Goal: Task Accomplishment & Management: Use online tool/utility

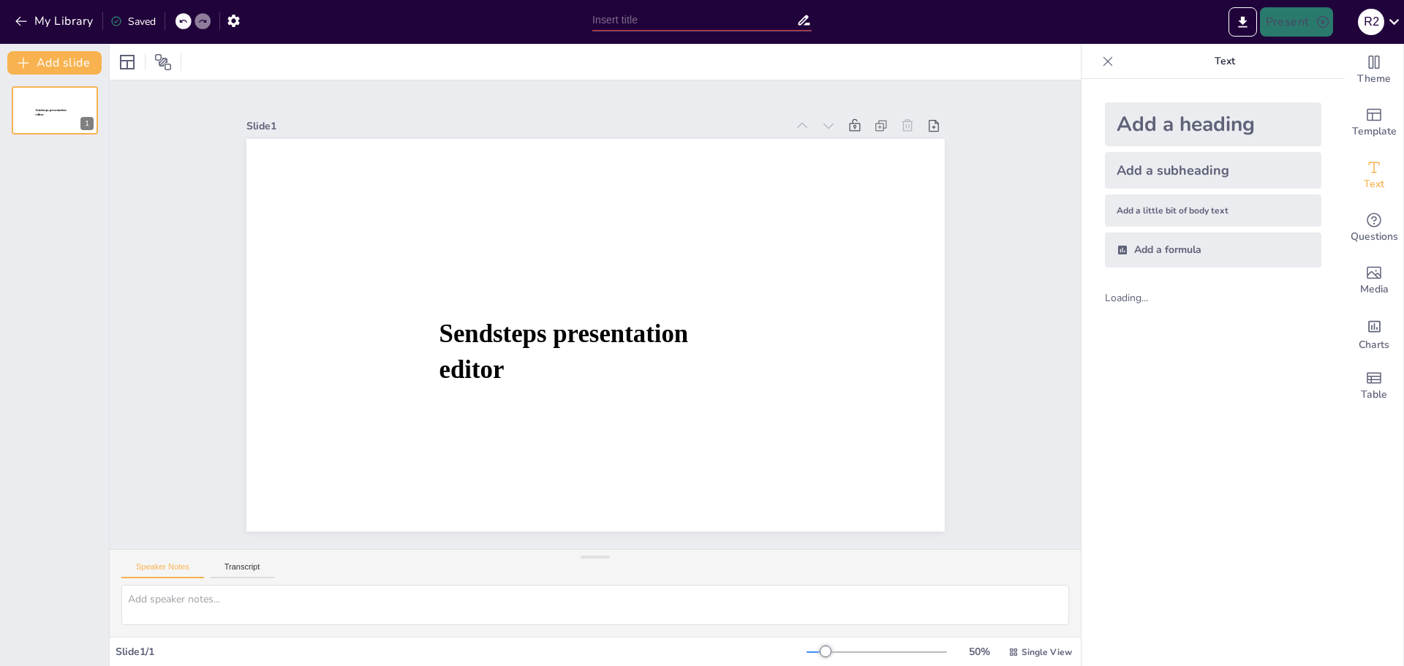
type input "New Sendsteps"
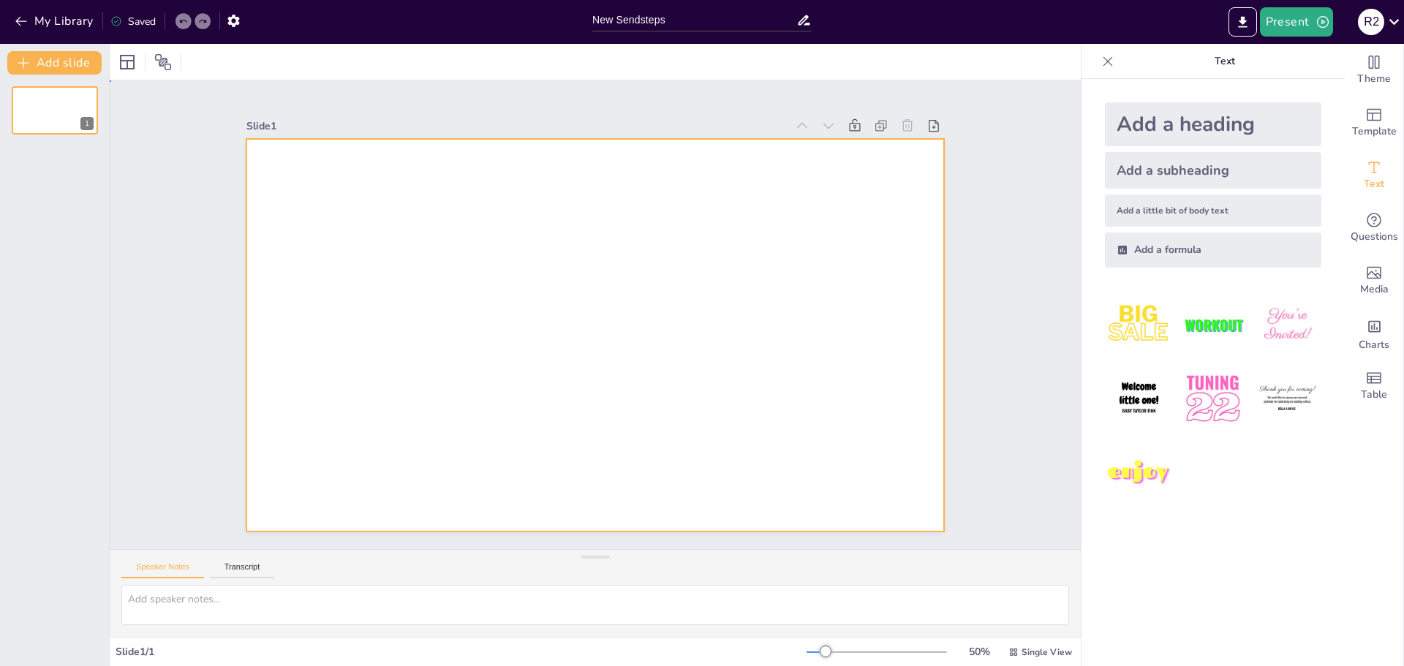
click at [692, 199] on div at bounding box center [595, 335] width 698 height 393
click at [939, 144] on div "Slide 1" at bounding box center [595, 315] width 780 height 434
click at [580, 187] on div at bounding box center [595, 335] width 698 height 393
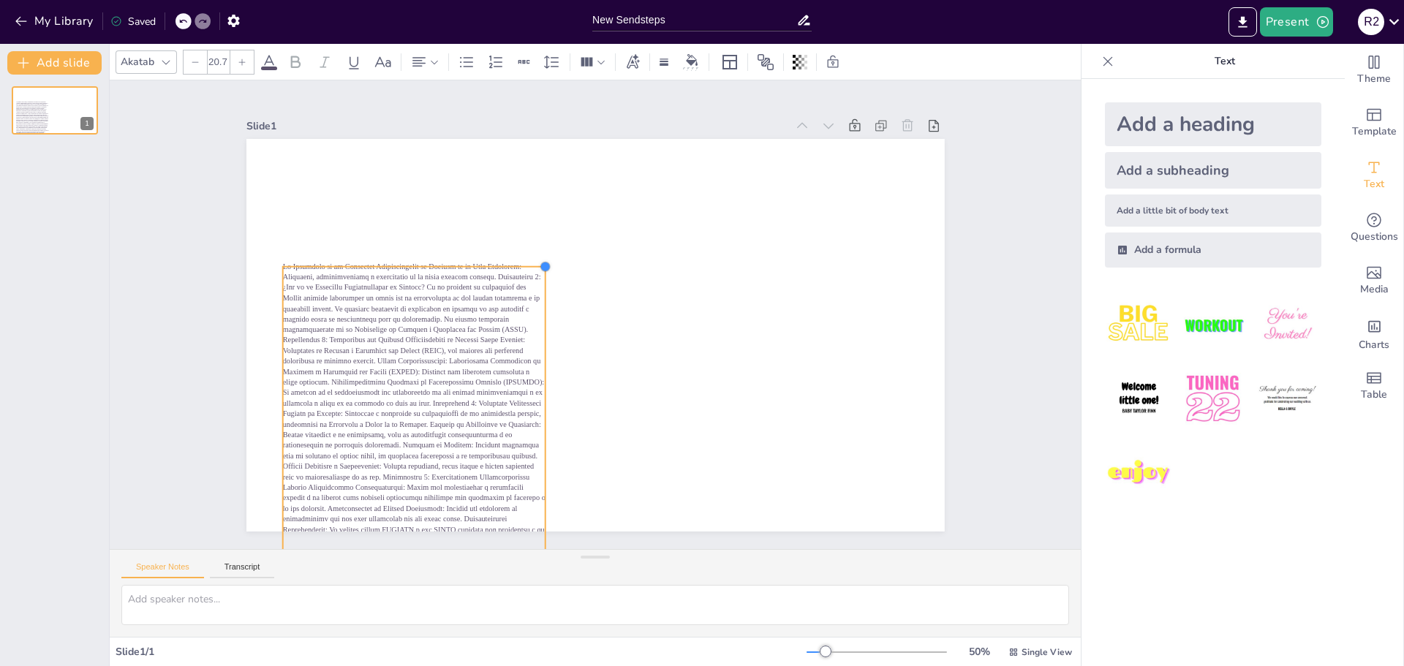
type input "20.6"
drag, startPoint x: 577, startPoint y: 168, endPoint x: 493, endPoint y: 262, distance: 125.3
click at [493, 262] on div at bounding box center [595, 335] width 698 height 393
click at [393, 237] on icon at bounding box center [402, 240] width 18 height 18
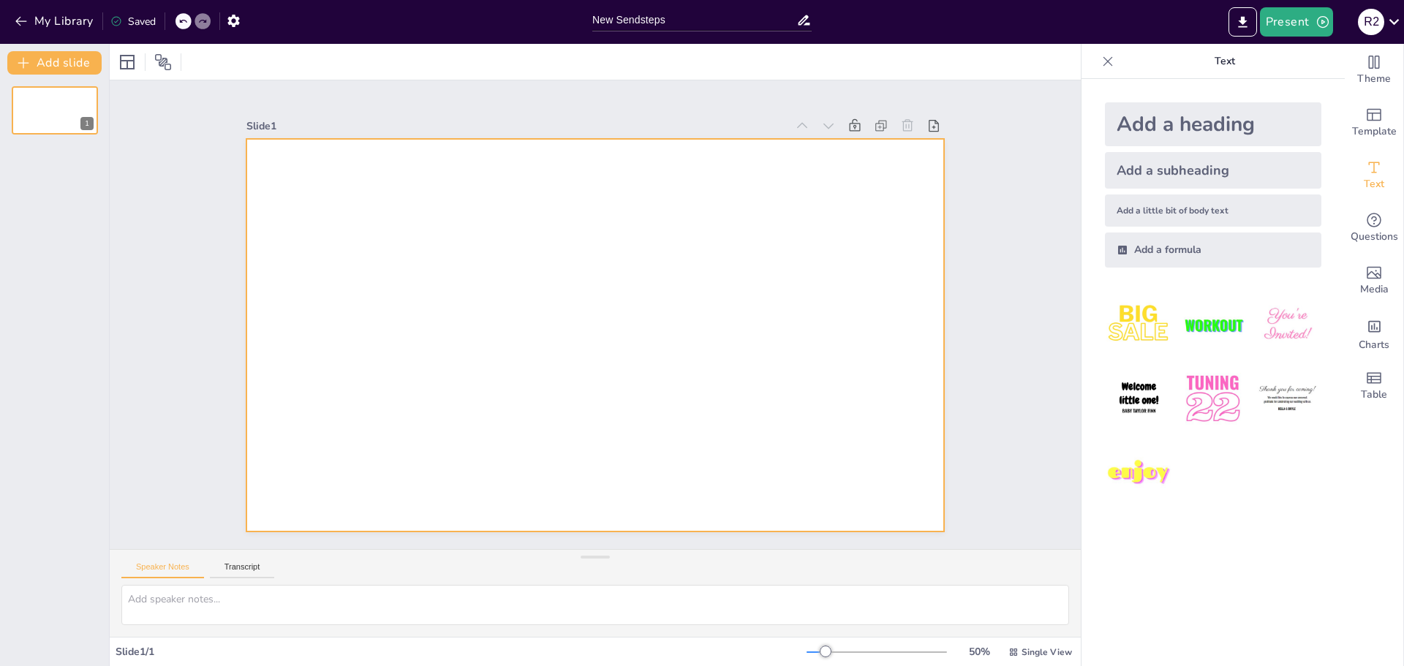
click at [662, 238] on div at bounding box center [595, 335] width 698 height 393
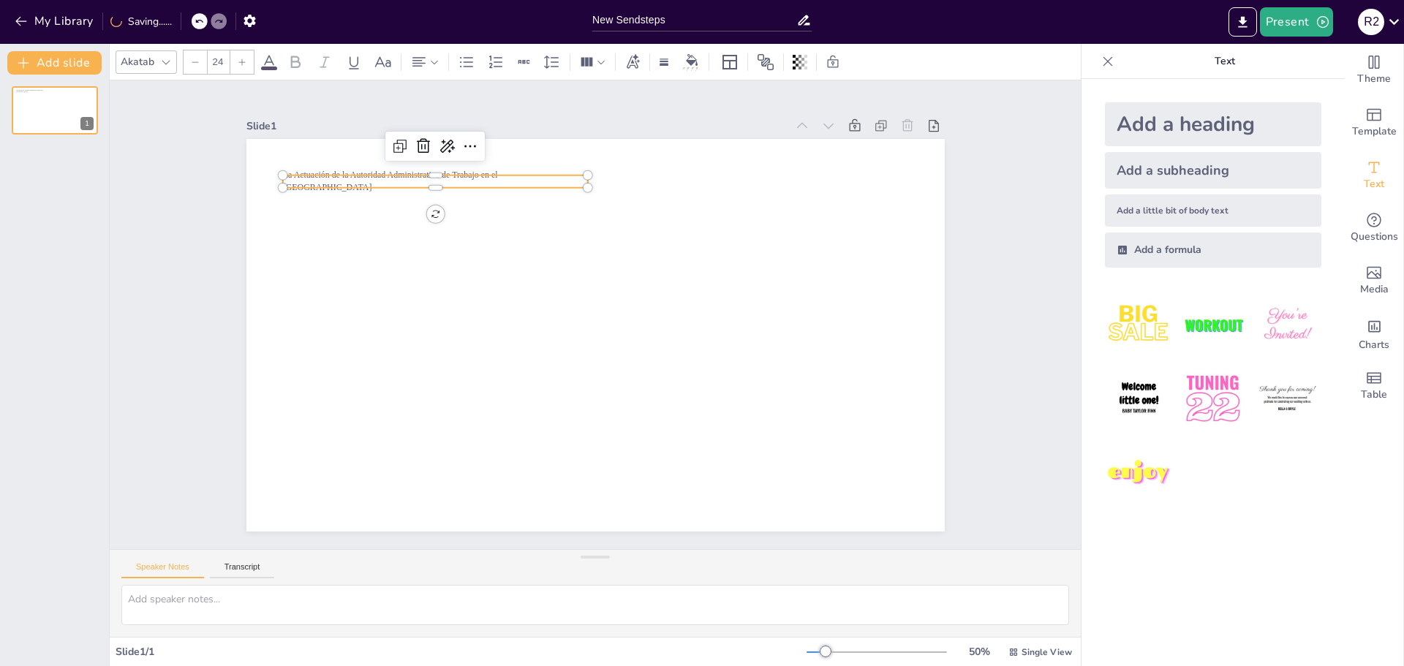
click at [632, 170] on div at bounding box center [595, 335] width 698 height 393
click at [577, 176] on div "La Actuación de la Autoridad Administrativa de Trabajo en el [GEOGRAPHIC_DATA]" at bounding box center [595, 335] width 698 height 393
type input "24"
click at [582, 181] on div at bounding box center [588, 187] width 12 height 12
click at [461, 172] on span "La Actuación de la Autoridad Administrativa de Trabajo en el [GEOGRAPHIC_DATA]" at bounding box center [389, 181] width 215 height 22
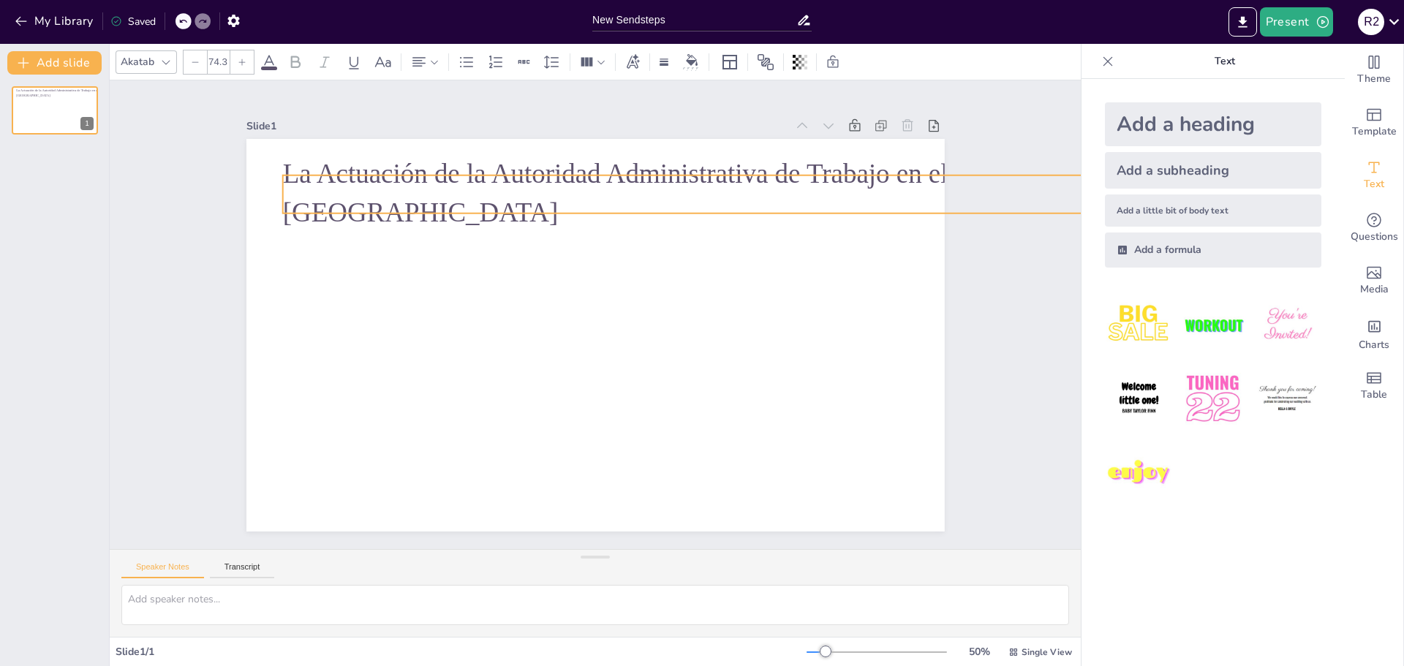
drag, startPoint x: 576, startPoint y: 180, endPoint x: 545, endPoint y: 205, distance: 40.0
click at [545, 205] on div "La Actuación de la Autoridad Administrativa de Trabajo en el [GEOGRAPHIC_DATA]" at bounding box center [595, 335] width 698 height 393
click at [966, 178] on div "Slide 1 La Actuación de la Autoridad Administrativa de Trabajo en el [GEOGRAPHI…" at bounding box center [595, 315] width 780 height 434
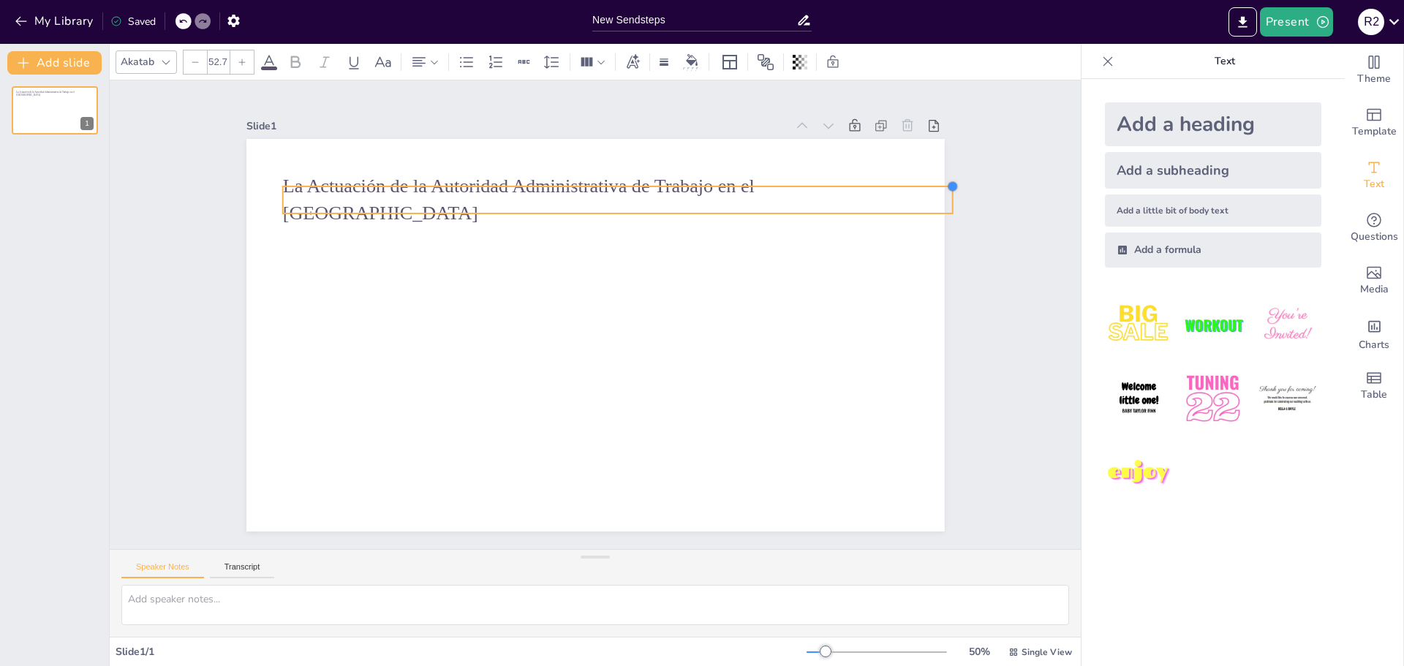
drag, startPoint x: 1044, startPoint y: 167, endPoint x: 769, endPoint y: 216, distance: 279.2
click at [769, 216] on div "La Actuación de la Autoridad Administrativa de Trabajo en el [GEOGRAPHIC_DATA]" at bounding box center [595, 335] width 698 height 393
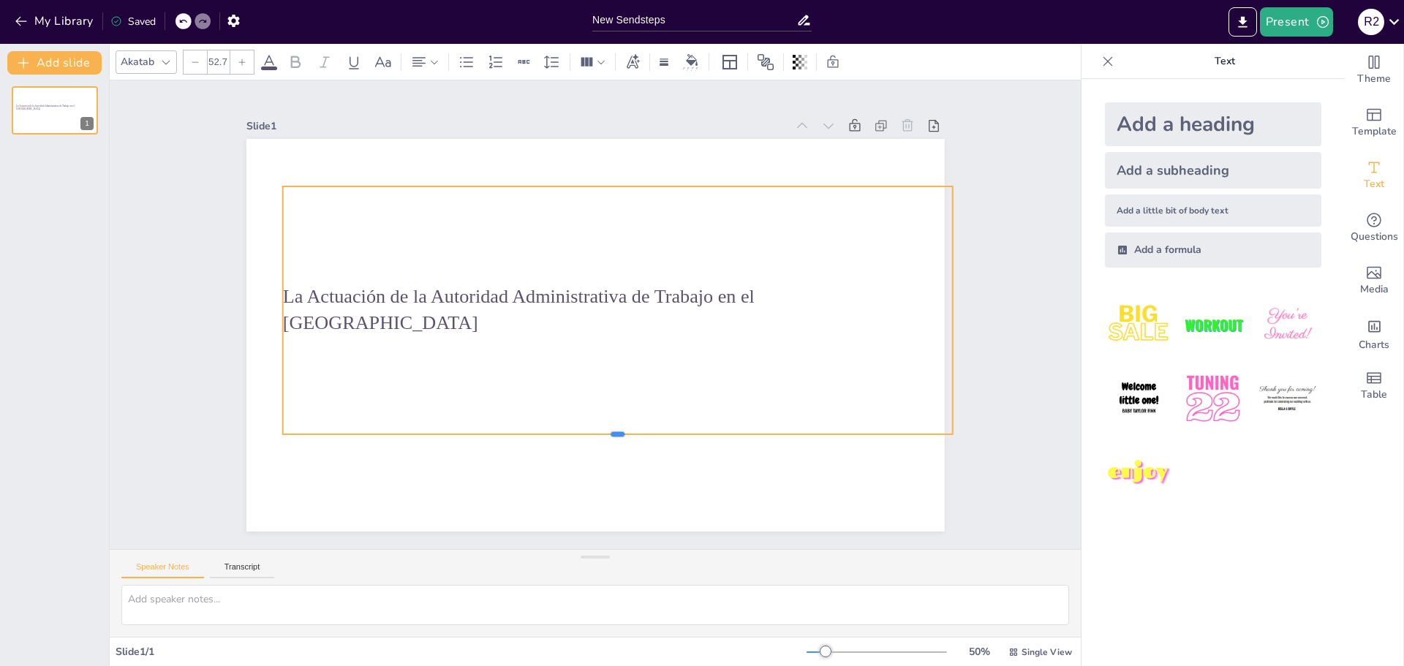
drag, startPoint x: 605, startPoint y: 208, endPoint x: 580, endPoint y: 429, distance: 222.2
click at [580, 434] on div at bounding box center [617, 440] width 670 height 12
click at [578, 156] on icon at bounding box center [580, 158] width 4 height 4
type input "52.7"
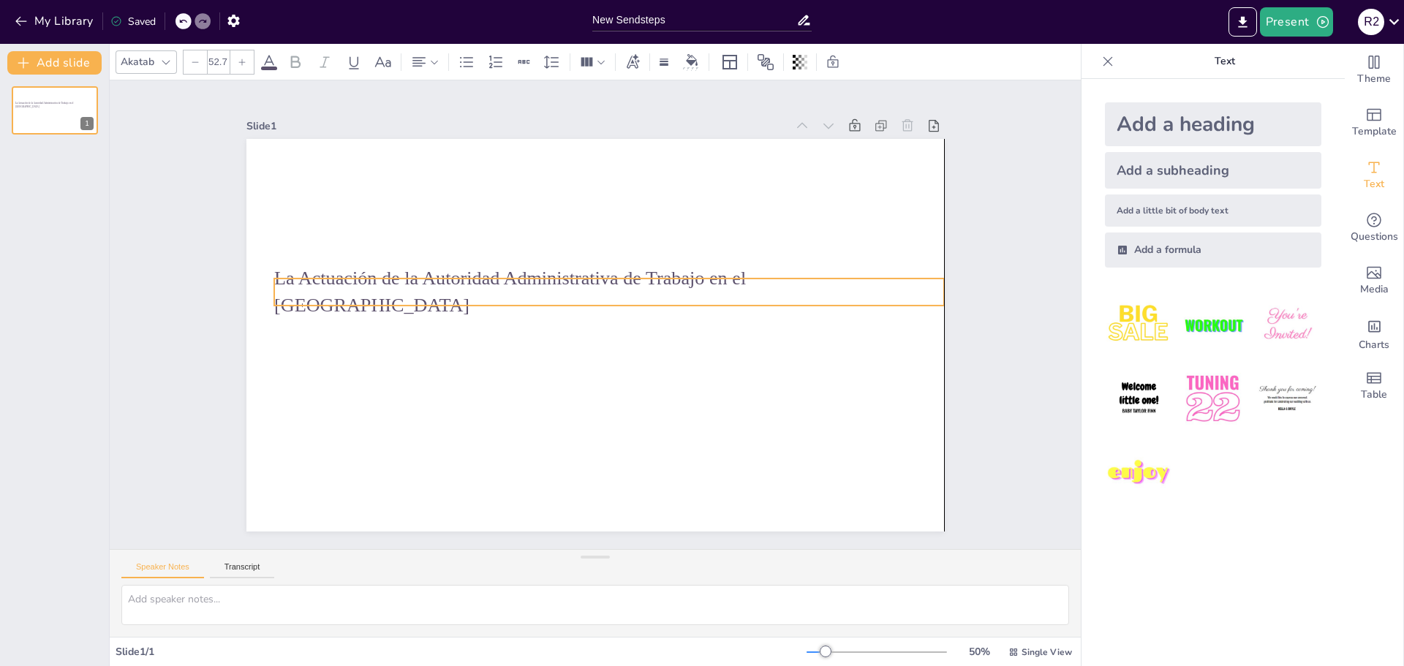
drag, startPoint x: 564, startPoint y: 200, endPoint x: 559, endPoint y: 294, distance: 93.7
click at [559, 294] on span "La Actuación de la Autoridad Administrativa de Trabajo en el [GEOGRAPHIC_DATA]" at bounding box center [510, 292] width 472 height 48
click at [926, 119] on icon at bounding box center [933, 125] width 15 height 15
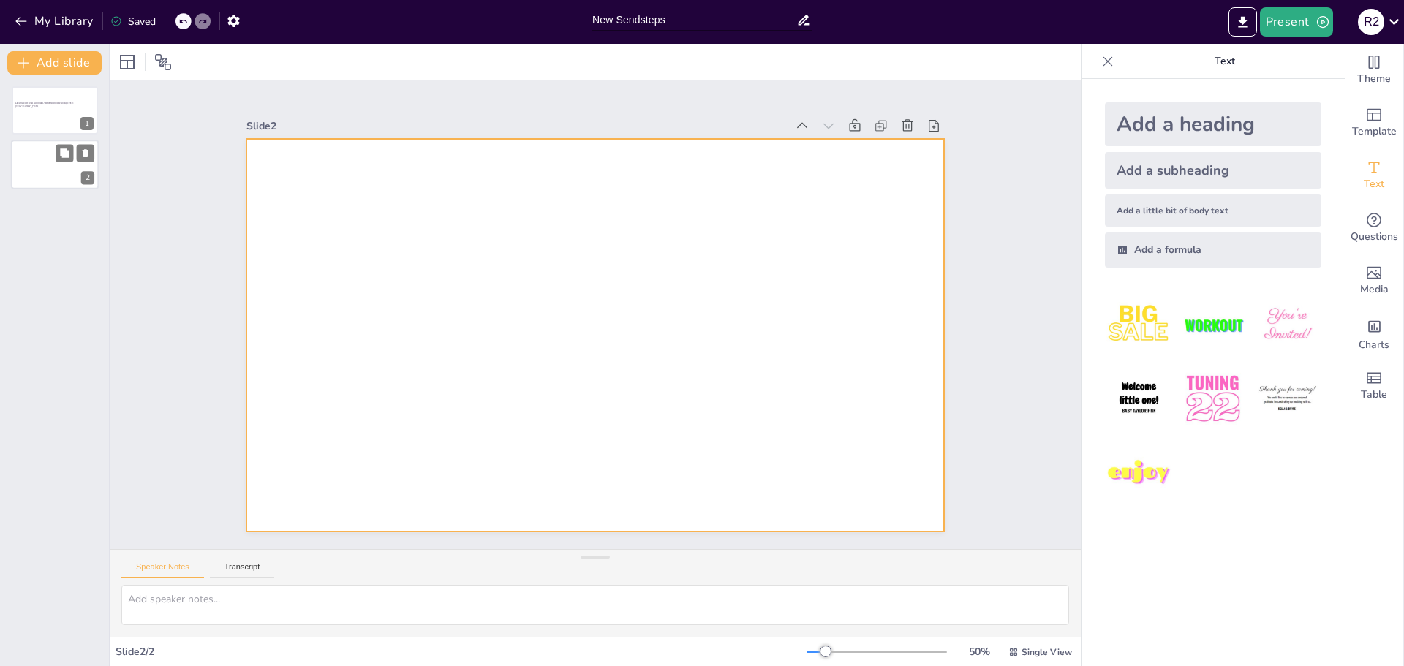
click at [38, 168] on div at bounding box center [55, 165] width 88 height 50
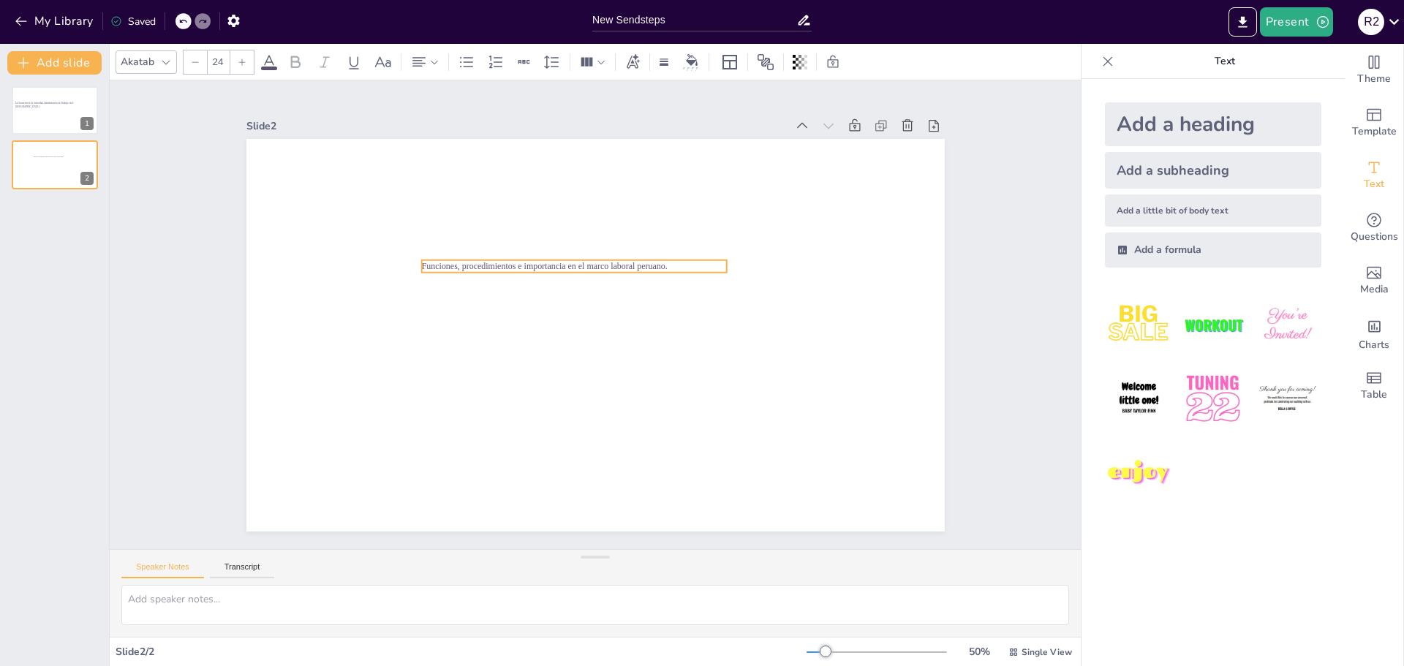
drag, startPoint x: 519, startPoint y: 177, endPoint x: 658, endPoint y: 262, distance: 162.7
click at [658, 262] on p "Funciones, procedimientos e importancia en el marco laboral peruano." at bounding box center [574, 266] width 306 height 12
click at [581, 229] on icon at bounding box center [586, 230] width 15 height 13
click at [597, 300] on span "Extend" at bounding box center [593, 301] width 31 height 14
drag, startPoint x: 561, startPoint y: 268, endPoint x: 580, endPoint y: 285, distance: 25.9
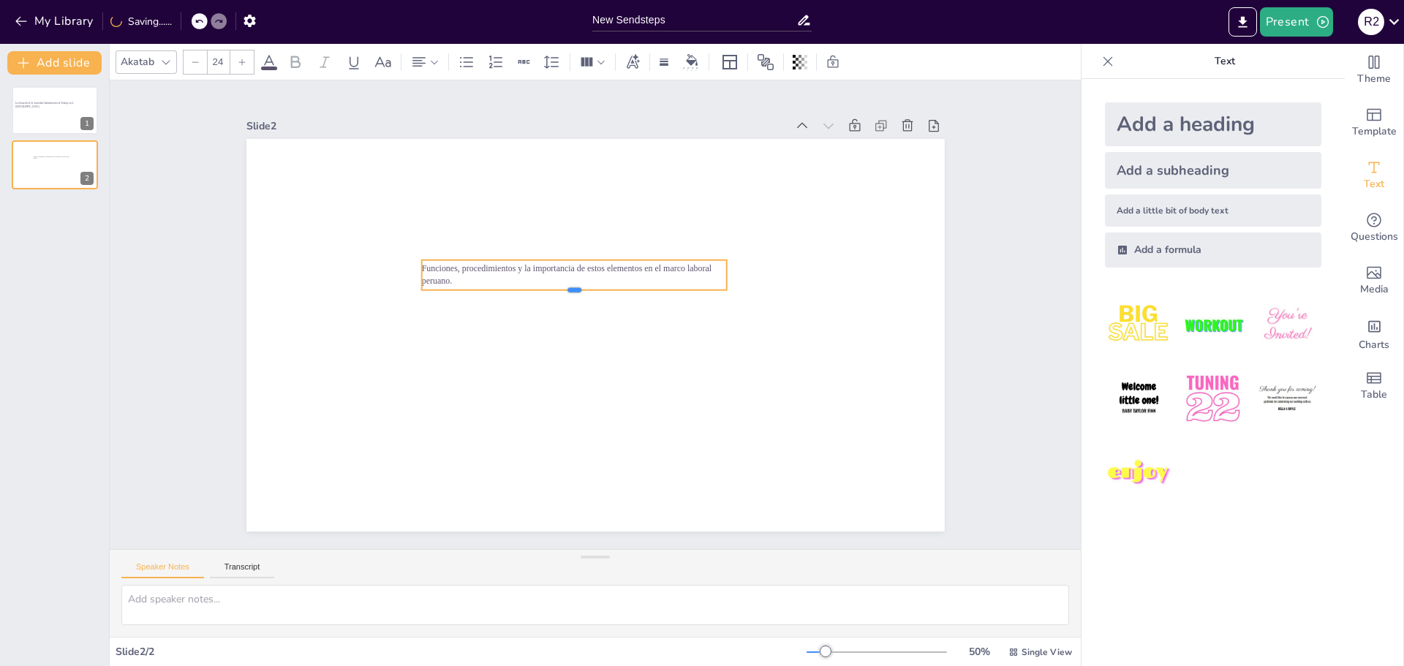
click at [580, 289] on div at bounding box center [574, 295] width 306 height 12
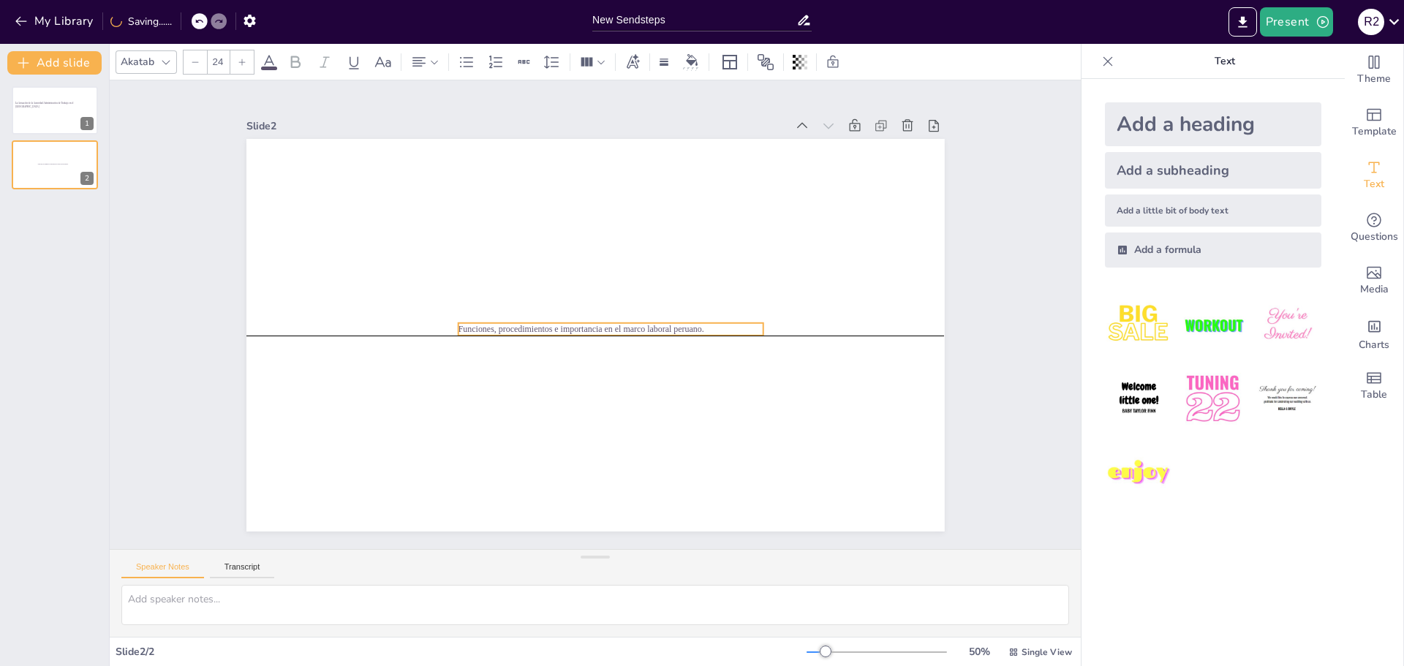
drag, startPoint x: 531, startPoint y: 173, endPoint x: 706, endPoint y: 316, distance: 226.5
click at [706, 139] on div "Funciones, procedimientos e importancia en el marco laboral peruano." at bounding box center [595, 139] width 698 height 0
drag, startPoint x: 749, startPoint y: 316, endPoint x: 844, endPoint y: 319, distance: 94.4
click at [852, 319] on div at bounding box center [858, 320] width 12 height 12
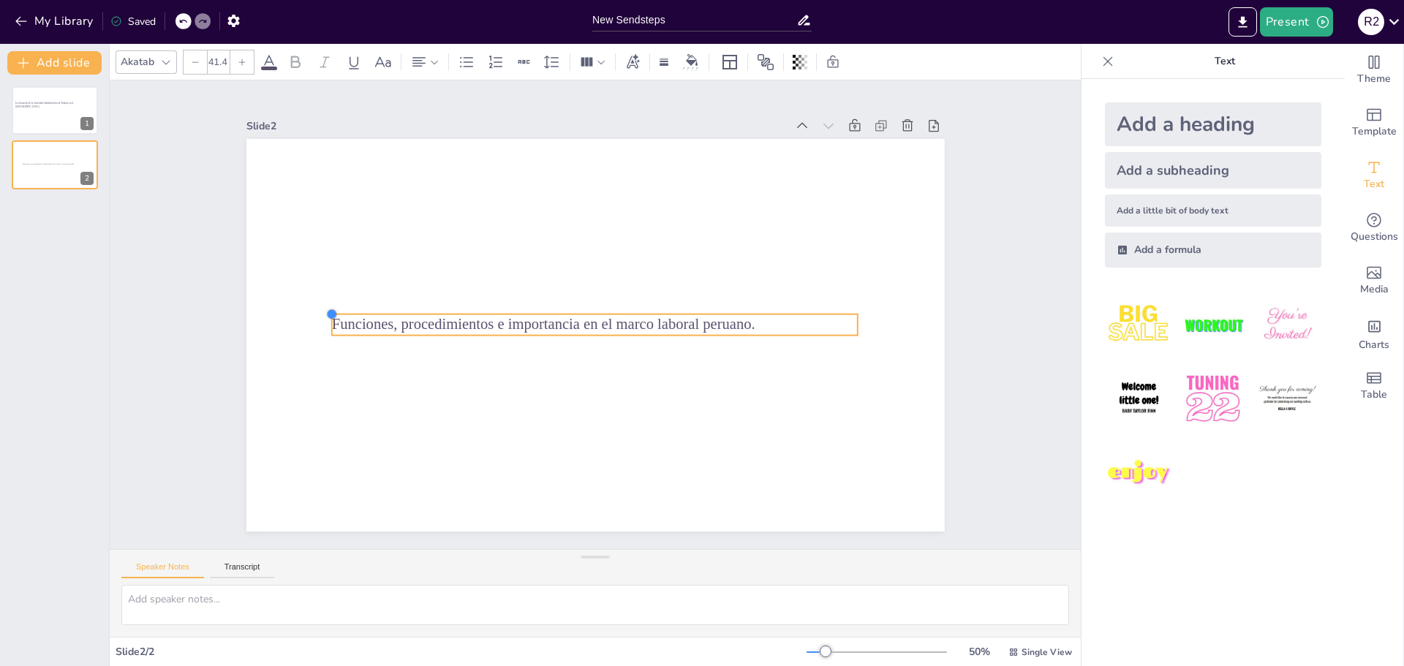
type input "39.9"
click at [450, 307] on div "Funciones, procedimientos e importancia en el marco laboral peruano." at bounding box center [595, 335] width 698 height 393
click at [60, 122] on div at bounding box center [55, 111] width 88 height 50
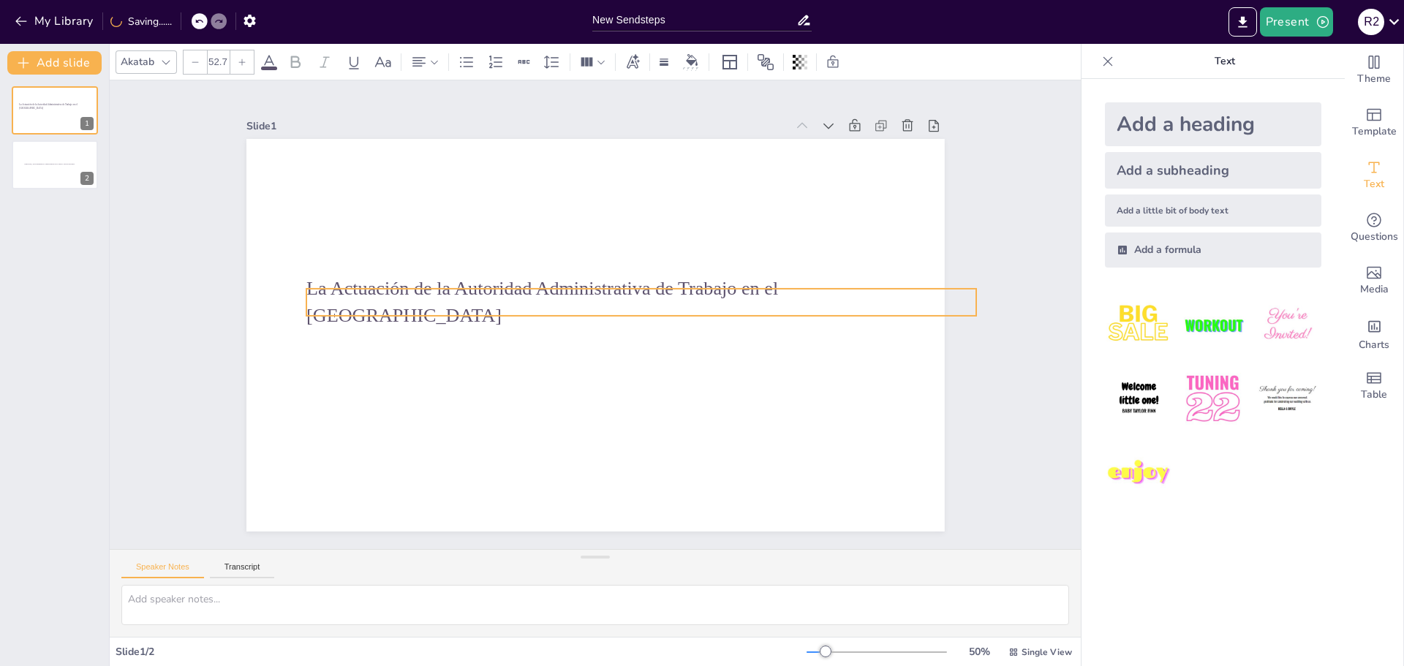
drag, startPoint x: 395, startPoint y: 280, endPoint x: 428, endPoint y: 289, distance: 33.5
click at [428, 289] on span "La Actuación de la Autoridad Administrativa de Trabajo en el [GEOGRAPHIC_DATA]" at bounding box center [542, 302] width 472 height 48
drag, startPoint x: 486, startPoint y: 303, endPoint x: 493, endPoint y: 295, distance: 9.8
click at [487, 301] on span "La Actuación de la Autoridad Administrativa de Trabajo en el [GEOGRAPHIC_DATA]" at bounding box center [542, 302] width 472 height 48
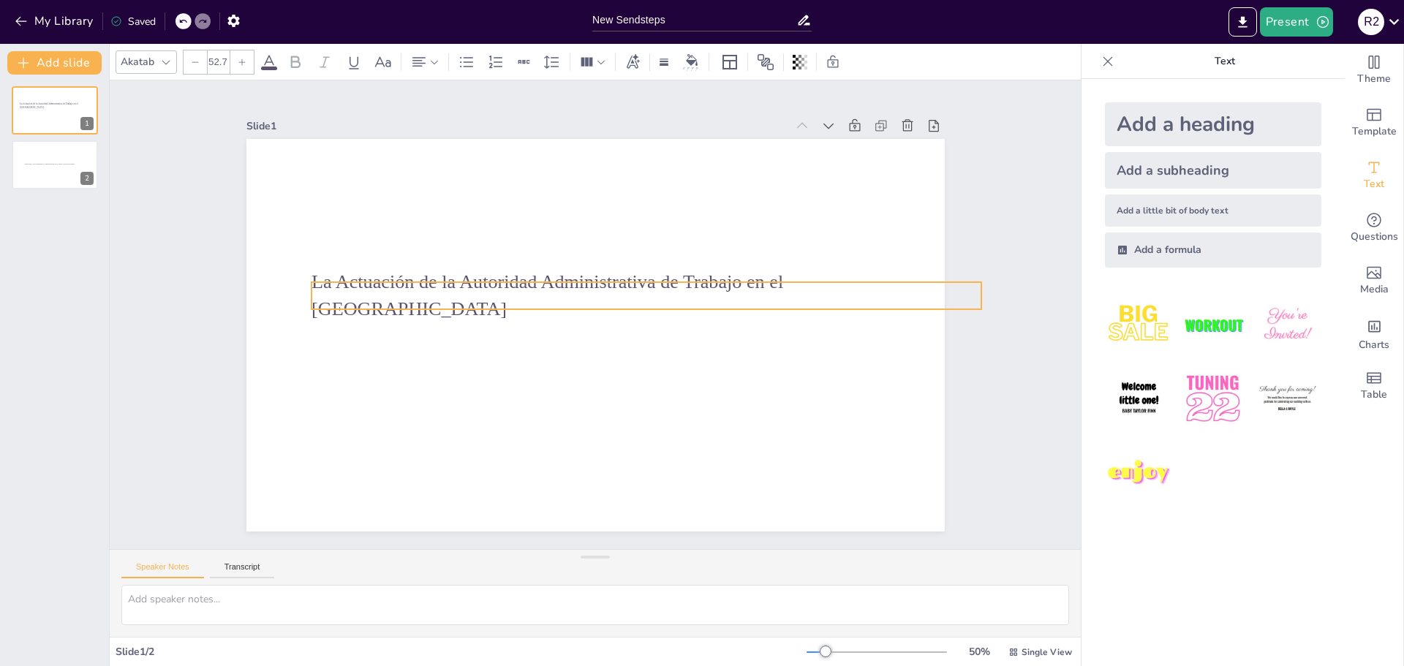
drag, startPoint x: 493, startPoint y: 295, endPoint x: 485, endPoint y: 303, distance: 10.9
click at [485, 303] on span "La Actuación de la Autoridad Administrativa de Trabajo en el [GEOGRAPHIC_DATA]" at bounding box center [547, 295] width 472 height 48
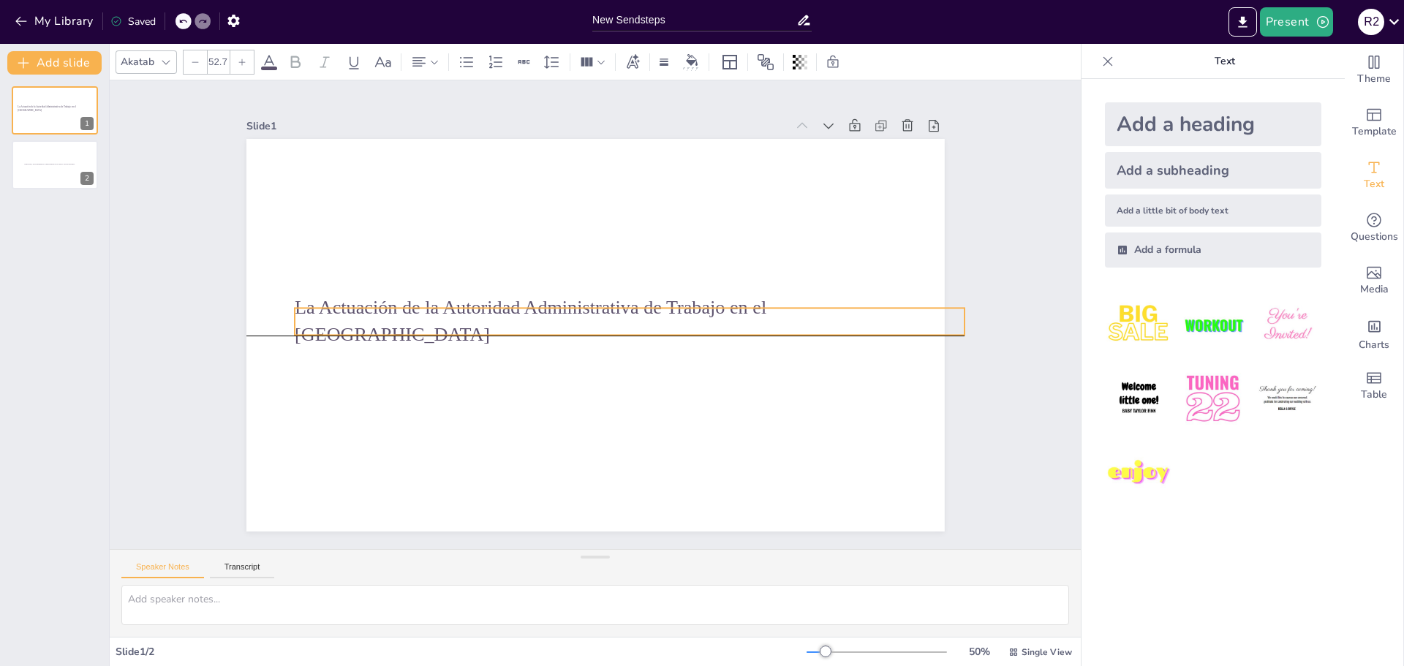
click at [488, 303] on p "La Actuación de la Autoridad Administrativa de Trabajo en el [GEOGRAPHIC_DATA]" at bounding box center [630, 321] width 670 height 53
click at [1055, 308] on div "Slide 1 La Actuación de la Autoridad Administrativa de Trabajo en el Perú Slide…" at bounding box center [595, 314] width 971 height 469
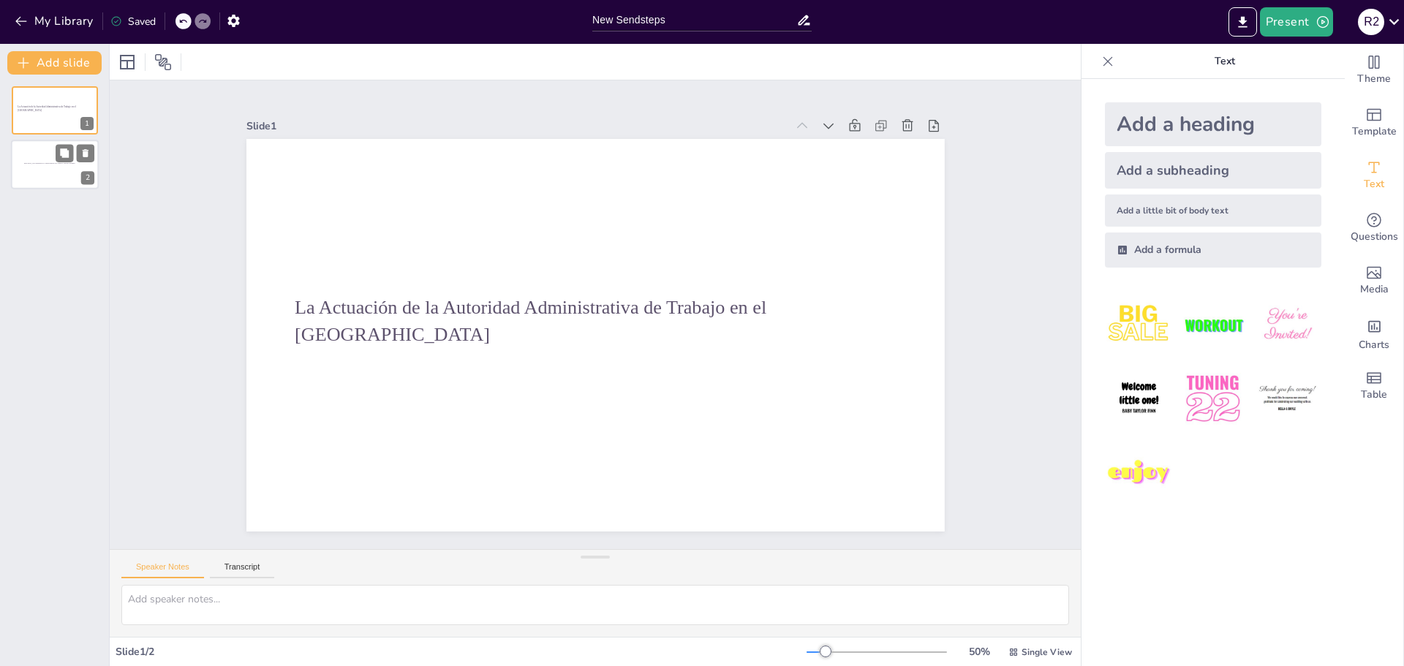
click at [34, 168] on div at bounding box center [55, 165] width 88 height 50
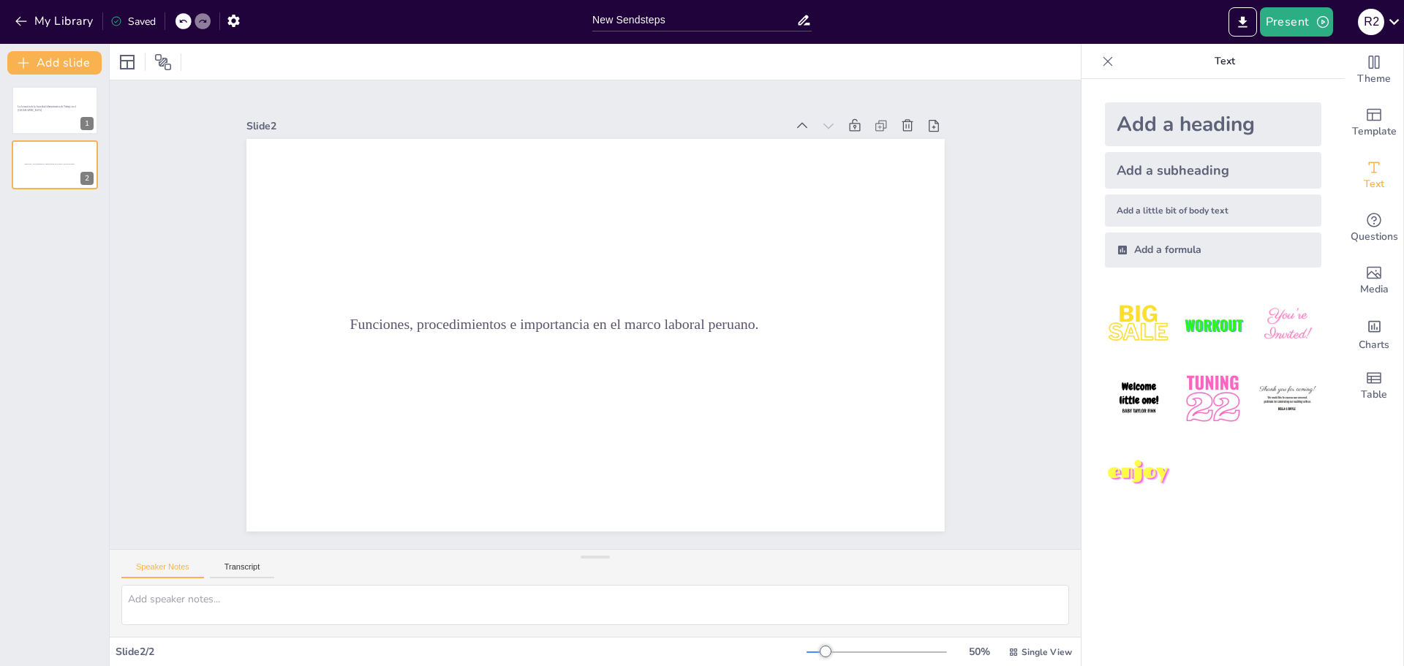
click at [85, 235] on div "La Actuación de la Autoridad Administrativa de Trabajo en el Perú 1 Funciones, …" at bounding box center [54, 370] width 109 height 591
click at [874, 124] on icon at bounding box center [881, 125] width 15 height 15
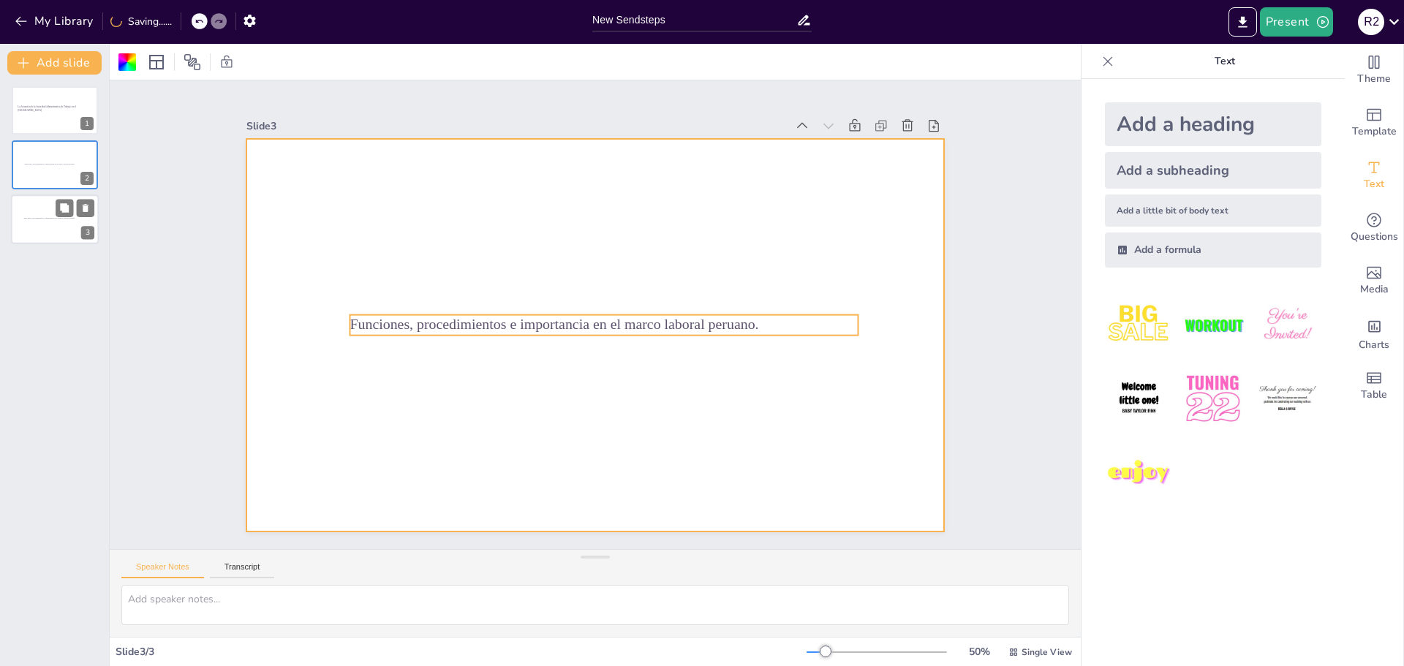
click at [42, 217] on span "Funciones, procedimientos e importancia en el marco laboral peruano." at bounding box center [49, 218] width 51 height 2
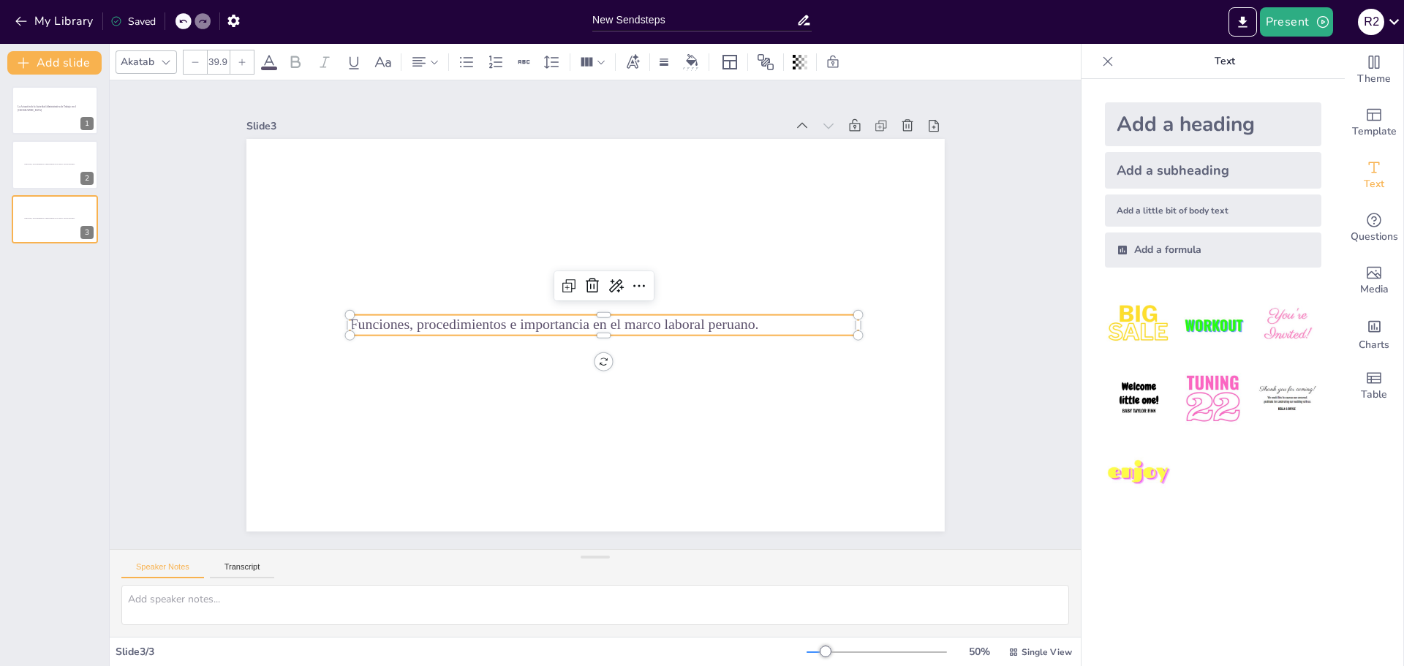
click at [465, 317] on span "Funciones, procedimientos e importancia en el marco laboral peruano." at bounding box center [553, 325] width 409 height 16
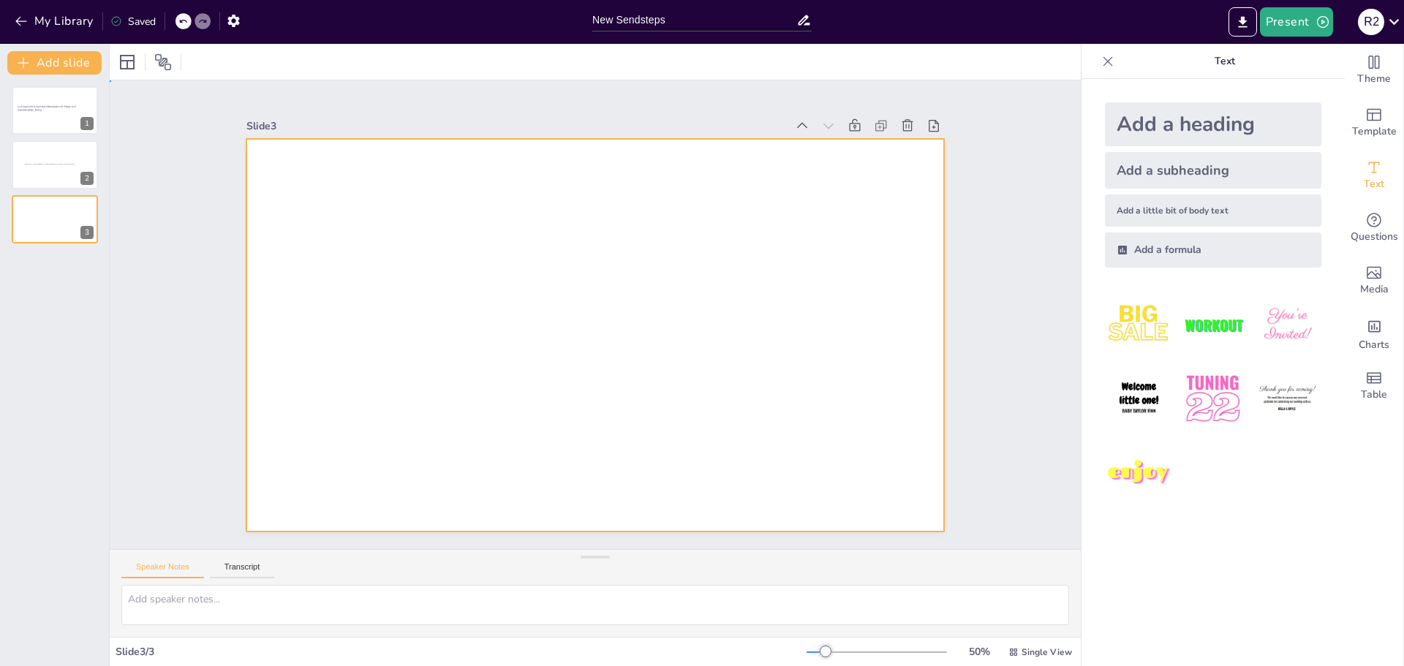
click at [521, 199] on div at bounding box center [595, 335] width 698 height 393
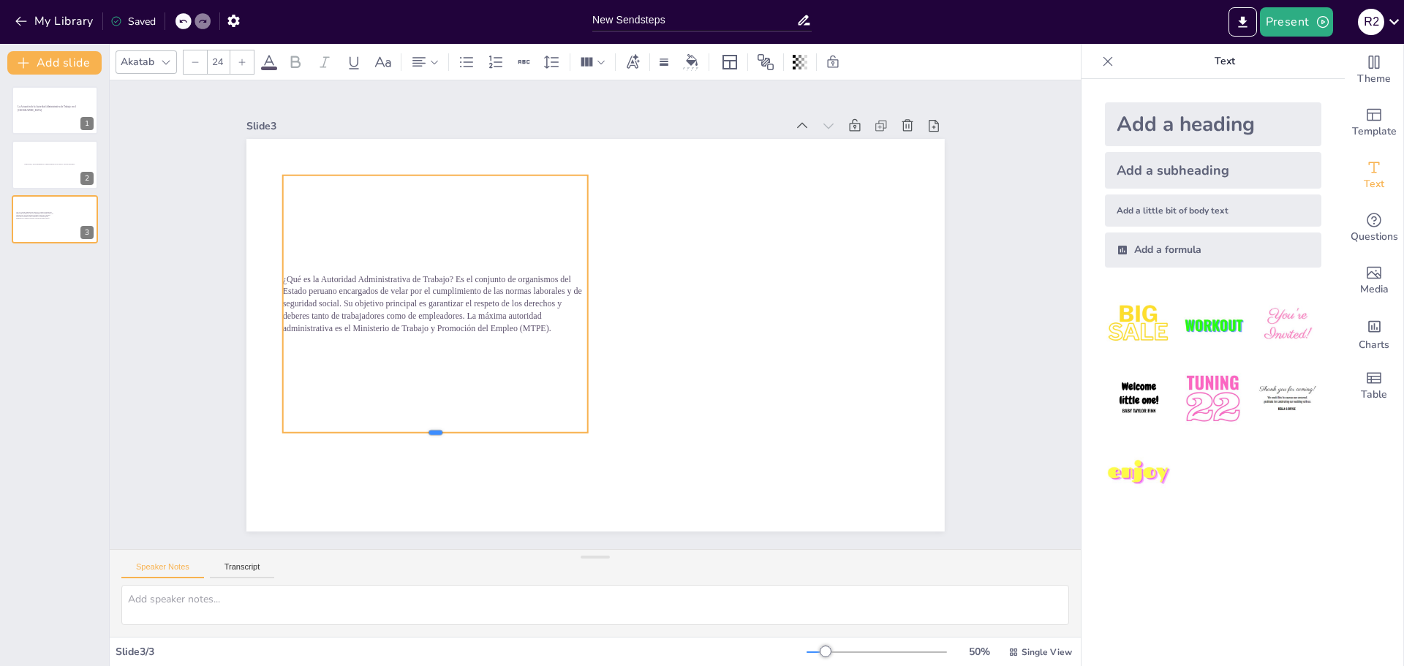
drag, startPoint x: 423, startPoint y: 232, endPoint x: 564, endPoint y: 428, distance: 241.0
click at [564, 432] on div at bounding box center [435, 438] width 306 height 12
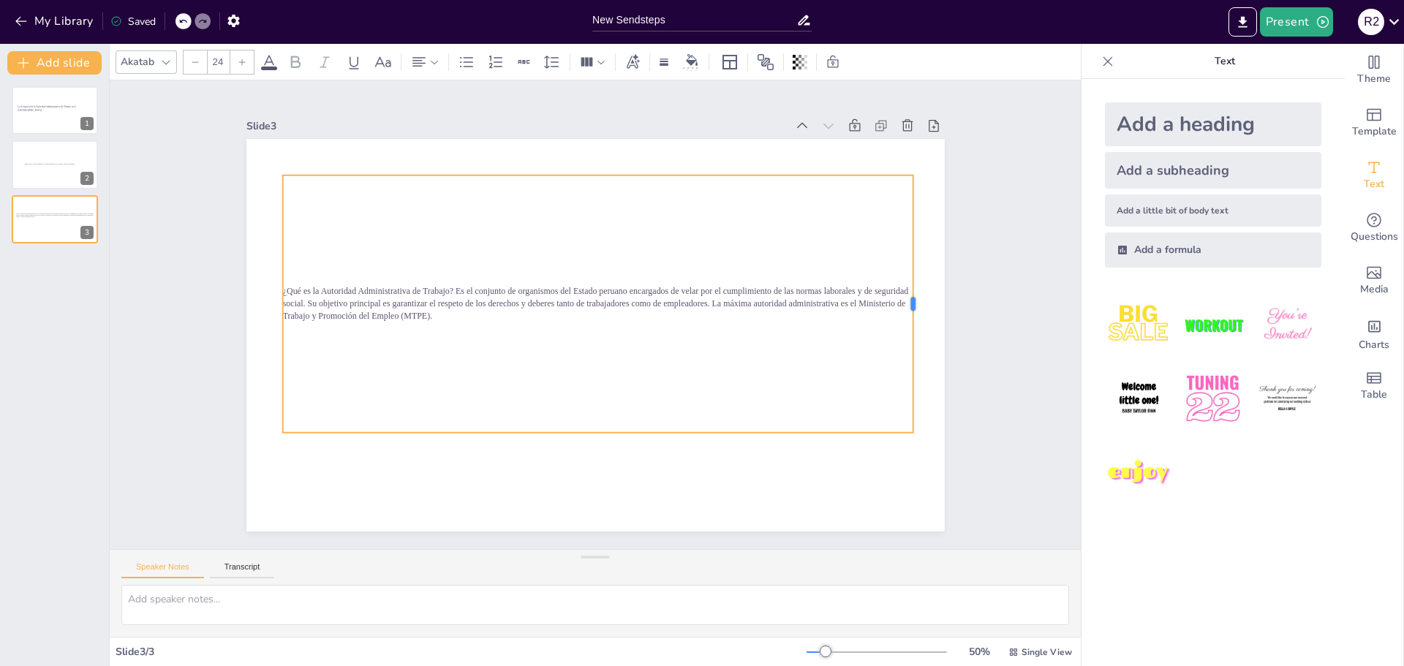
drag, startPoint x: 578, startPoint y: 295, endPoint x: 903, endPoint y: 357, distance: 331.3
click at [913, 357] on div at bounding box center [919, 303] width 12 height 257
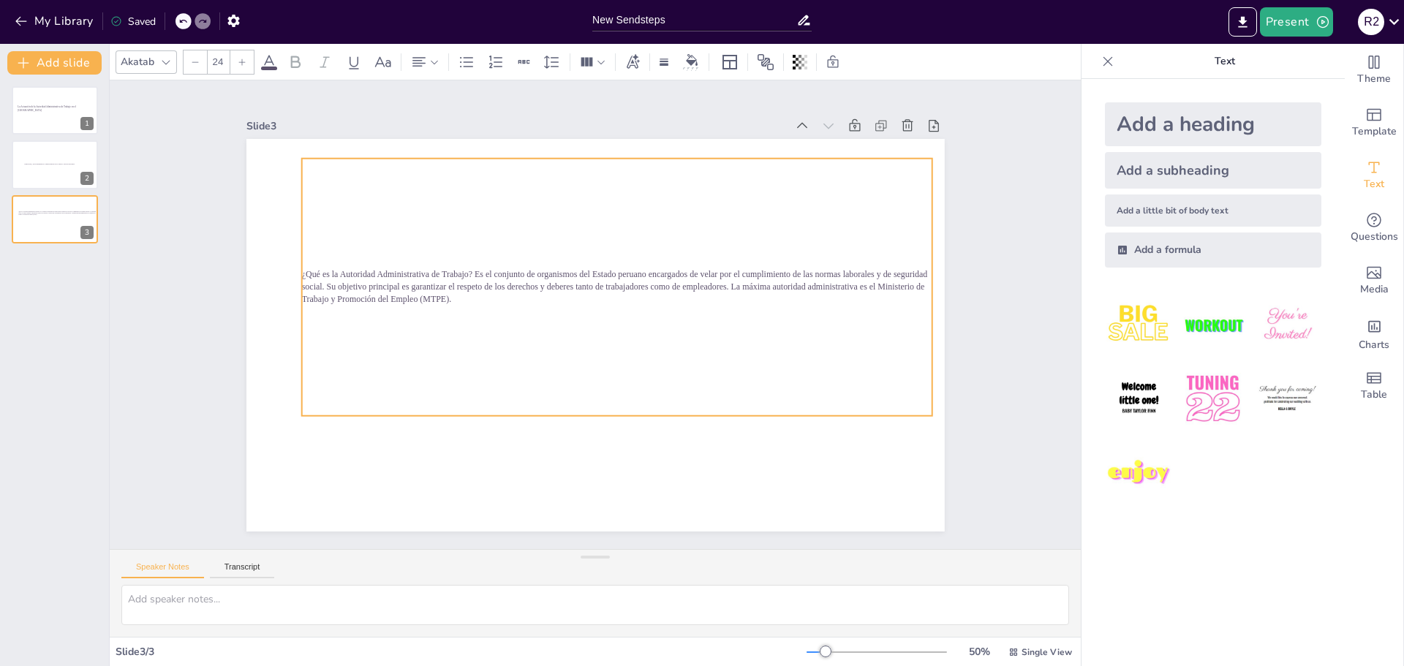
click at [837, 346] on div "¿Qué es la Autoridad Administrativa de Trabajo? Es el conjunto de organismos de…" at bounding box center [616, 287] width 631 height 257
